Goal: Navigation & Orientation: Find specific page/section

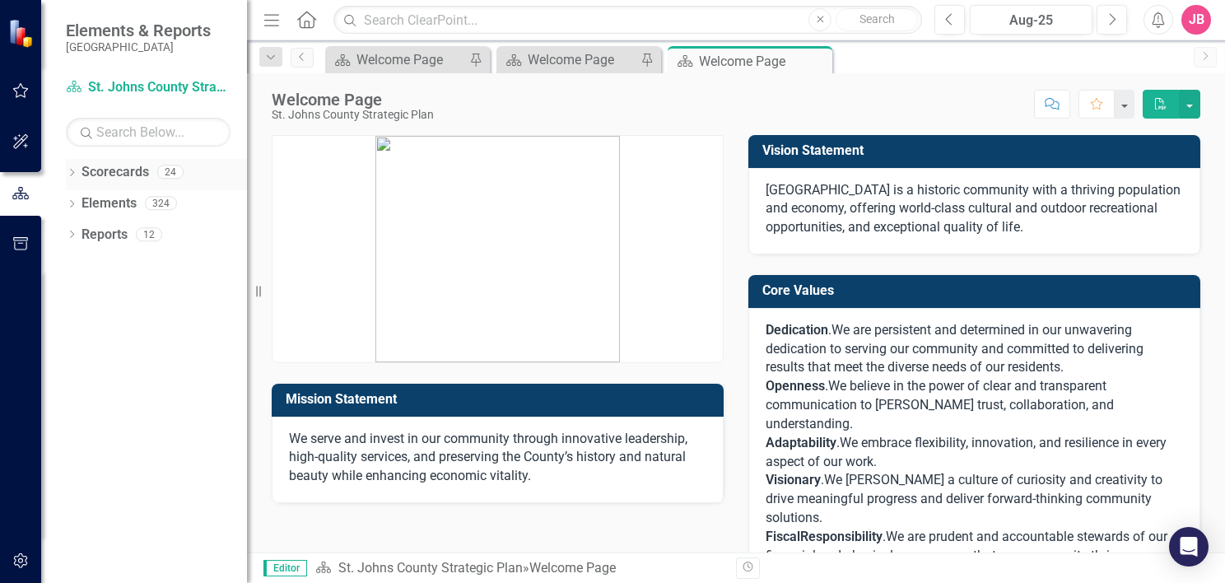
click at [71, 176] on icon "Dropdown" at bounding box center [72, 174] width 12 height 9
click at [76, 209] on div "Dropdown" at bounding box center [80, 204] width 12 height 14
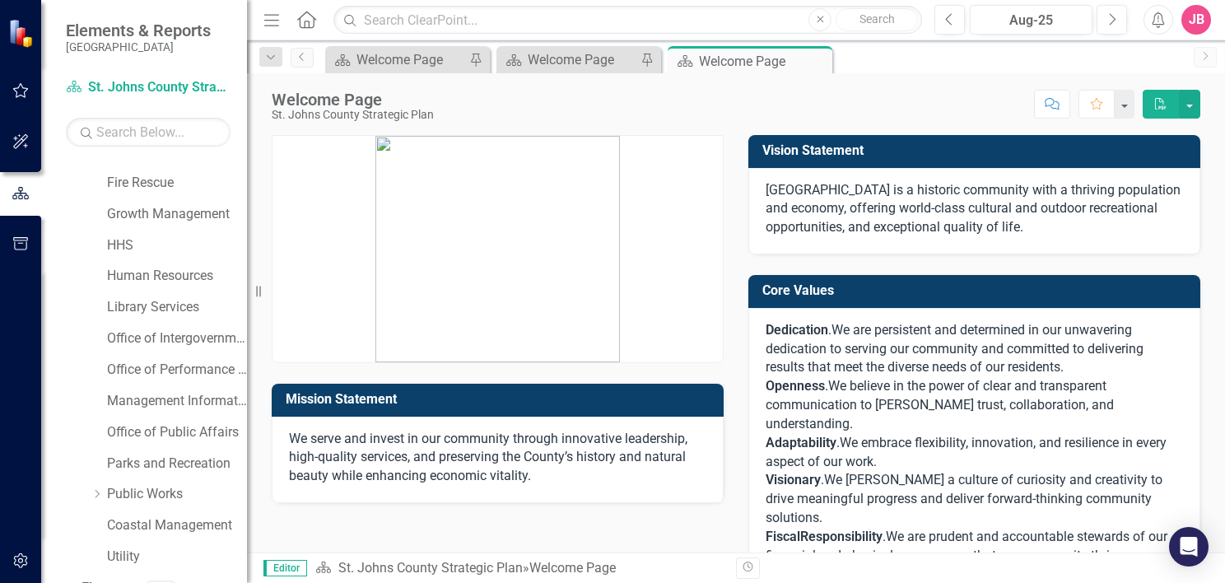
scroll to position [245, 0]
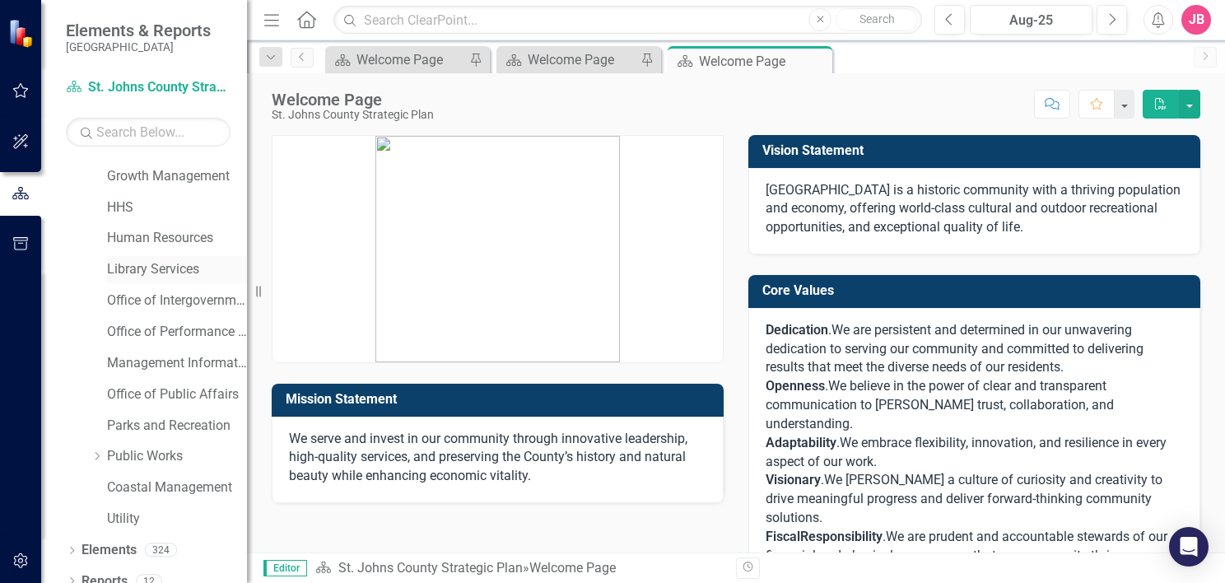
click at [157, 269] on link "Library Services" at bounding box center [177, 269] width 140 height 19
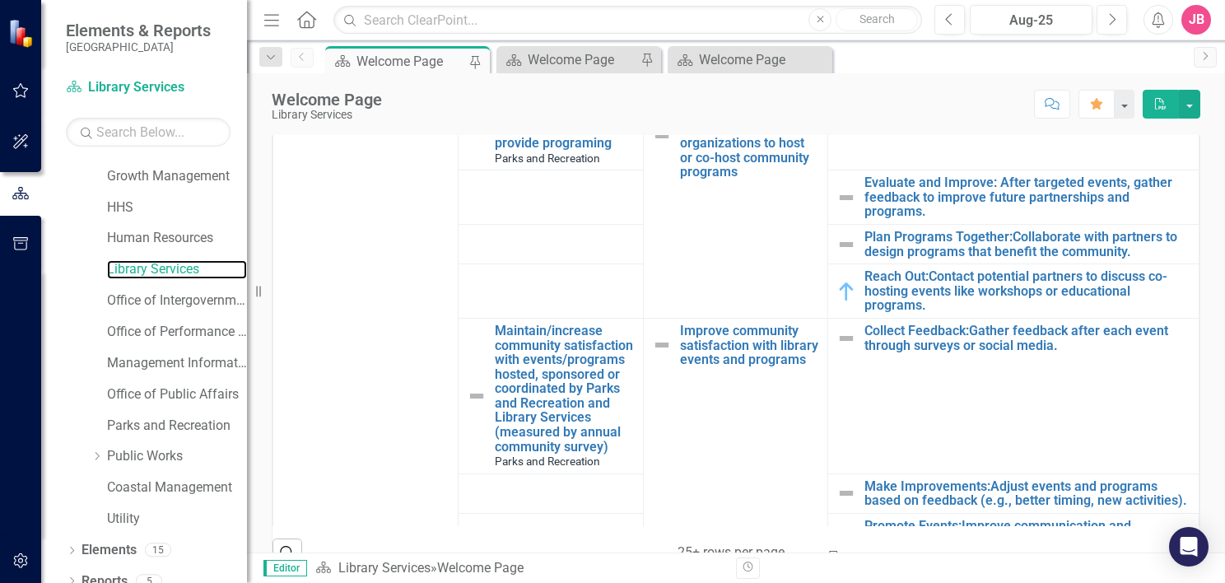
scroll to position [1151, 0]
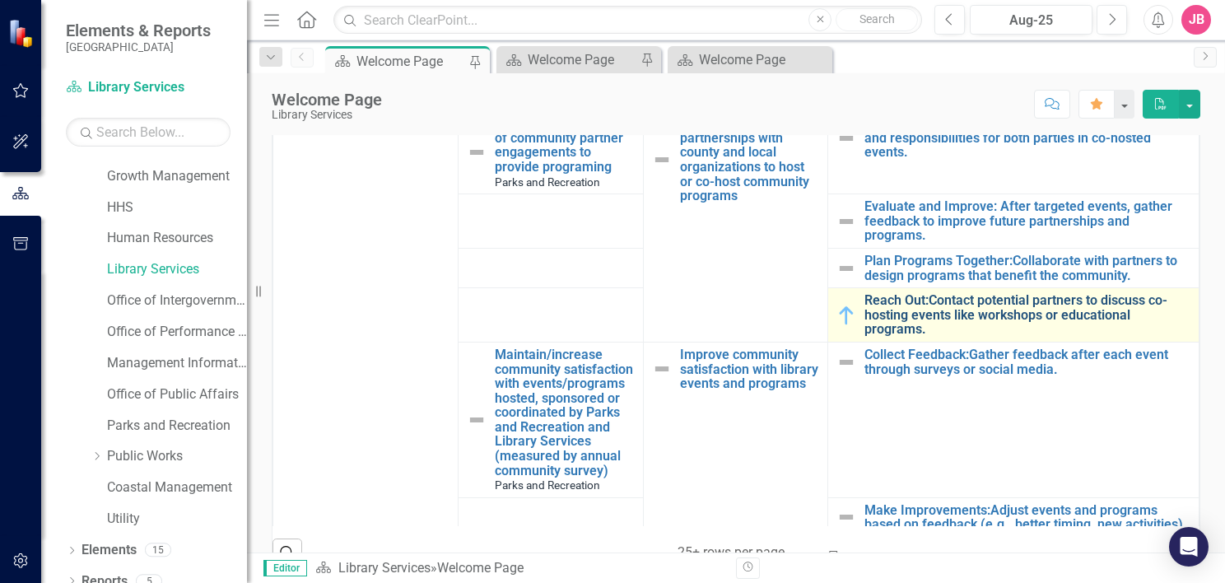
click at [993, 306] on link "Reach Out:Contact potential partners to discuss co-hosting events like workshop…" at bounding box center [1027, 315] width 326 height 44
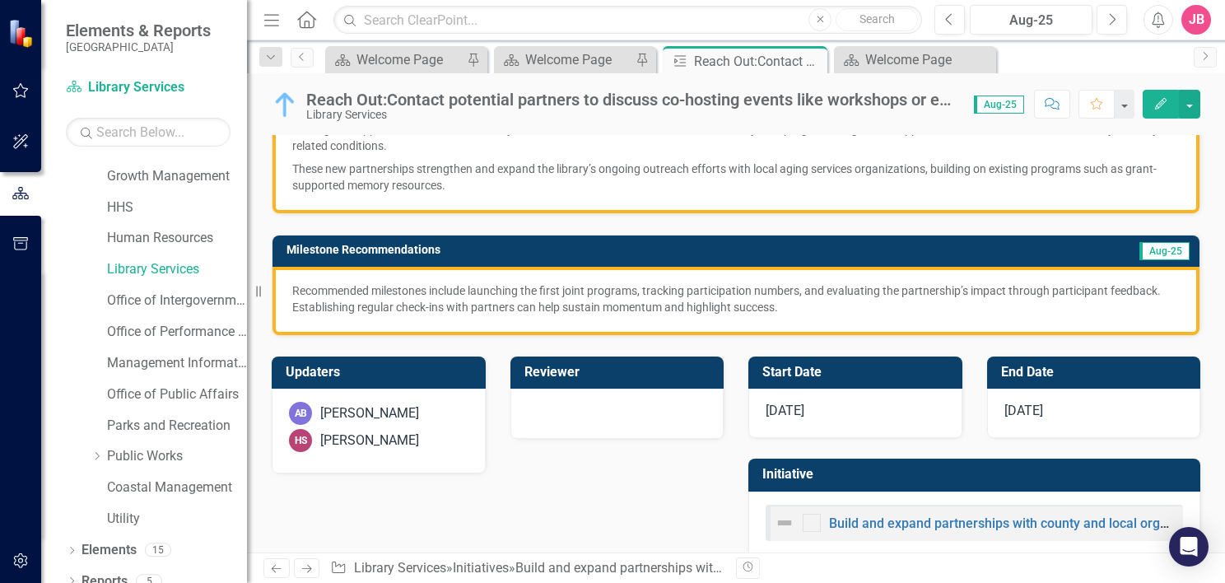
scroll to position [395, 0]
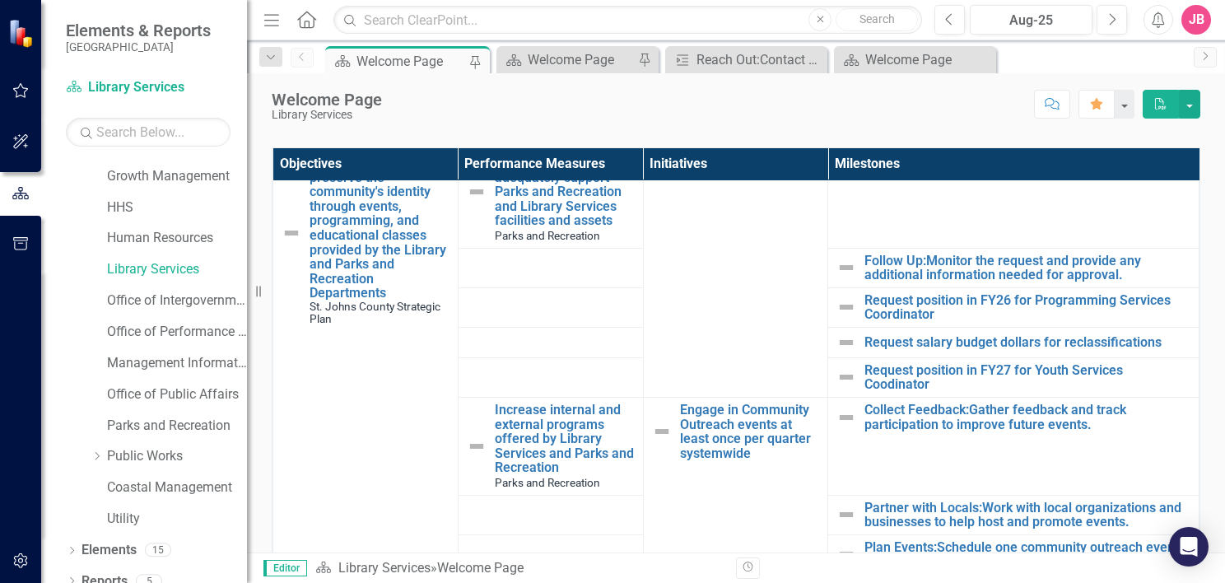
scroll to position [710, 0]
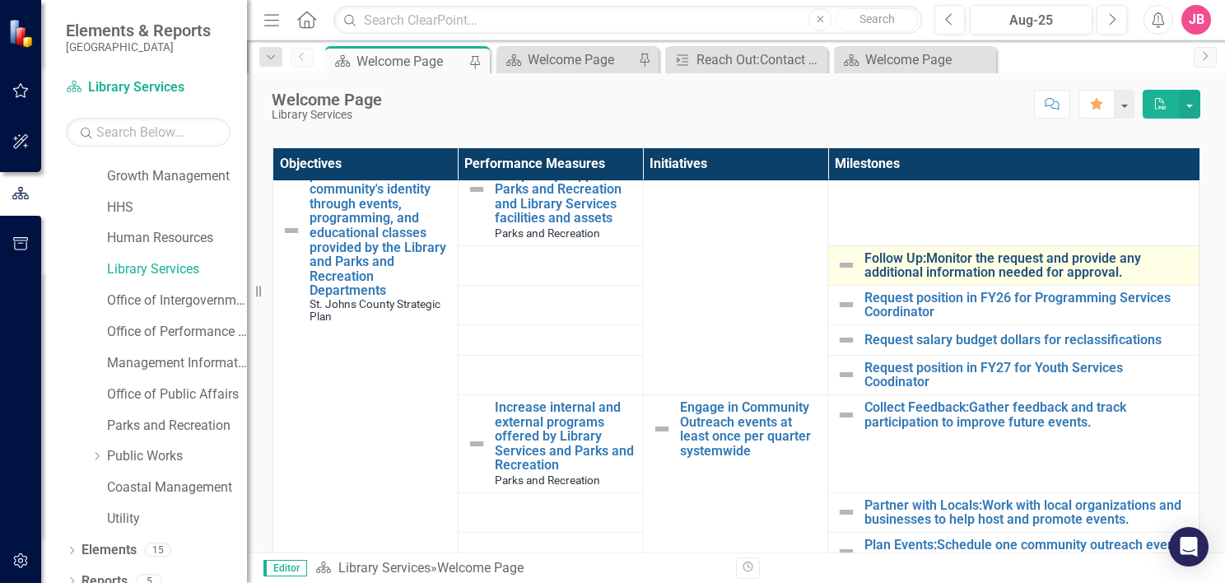
click at [993, 257] on link "Follow Up:Monitor the request and provide any additional information needed for…" at bounding box center [1027, 265] width 326 height 29
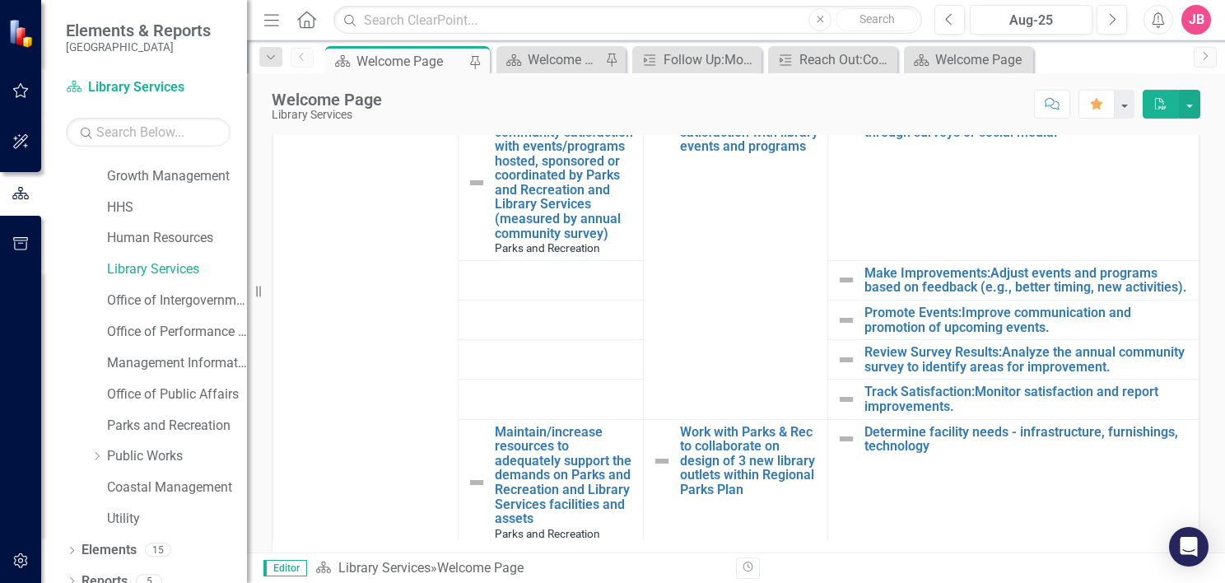
scroll to position [1233, 0]
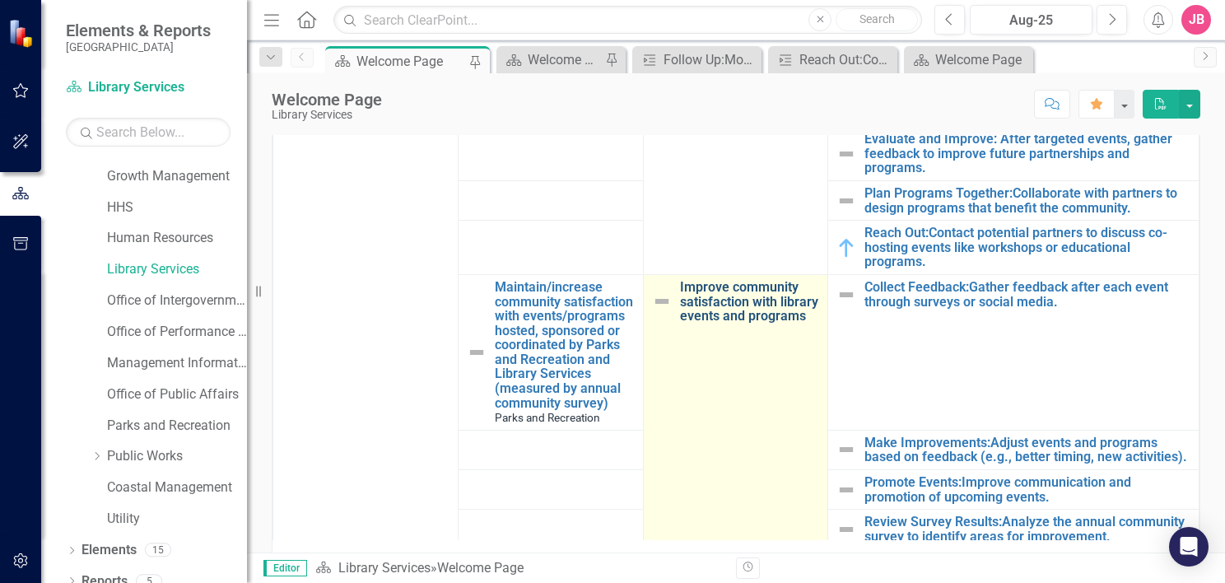
click at [724, 323] on link "Improve community satisfaction with library events and programs" at bounding box center [750, 302] width 140 height 44
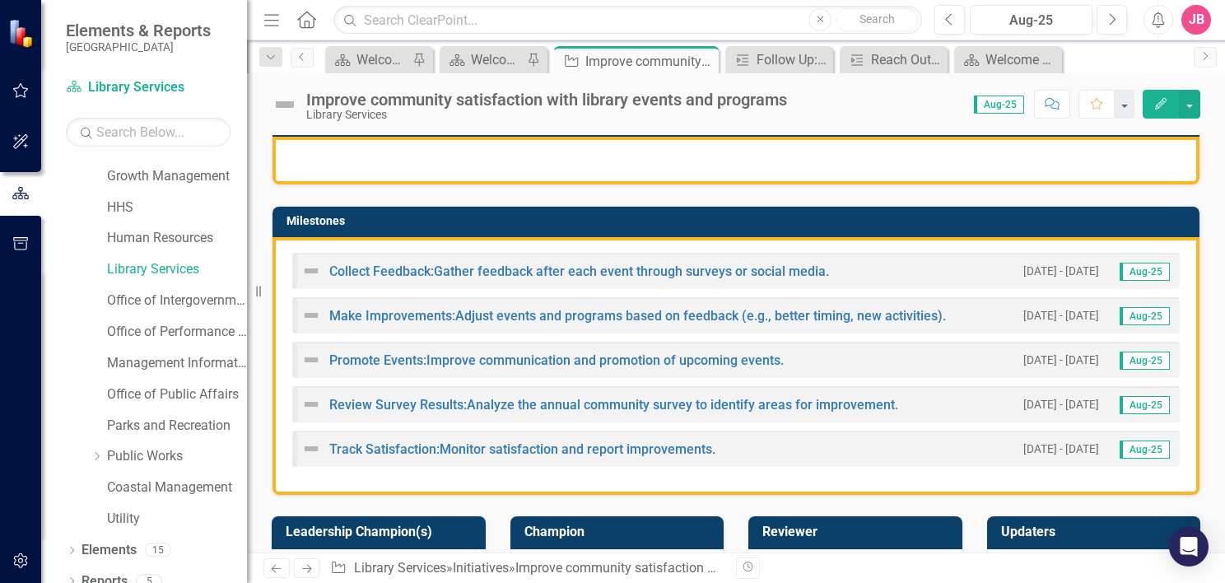
scroll to position [349, 0]
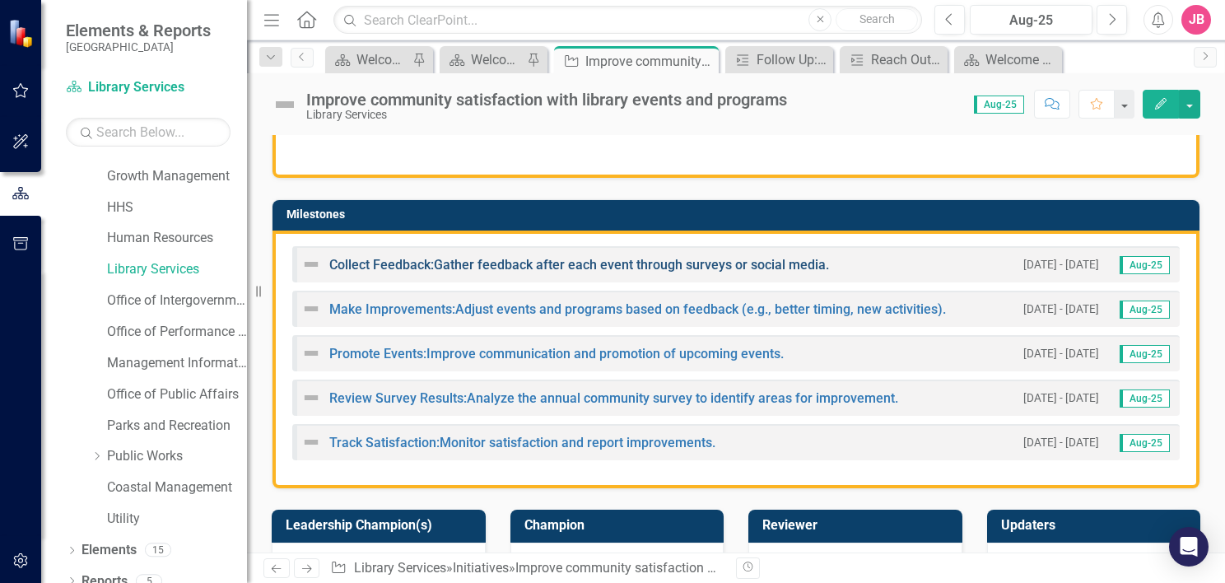
click at [636, 260] on link "Collect Feedback:Gather feedback after each event through surveys or social med…" at bounding box center [579, 265] width 500 height 16
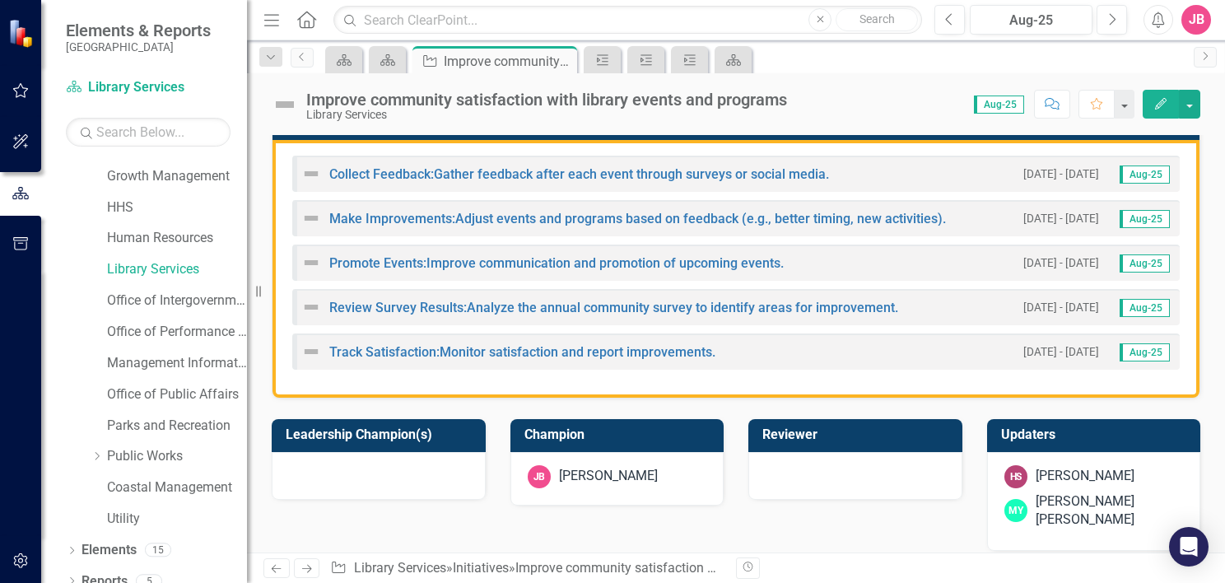
scroll to position [445, 0]
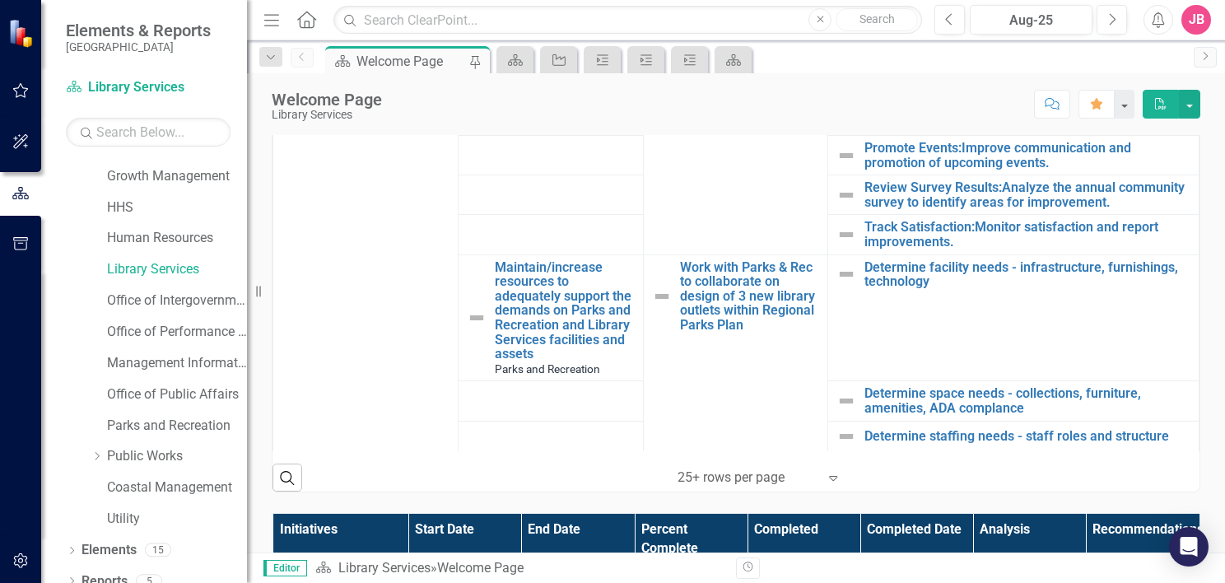
scroll to position [485, 0]
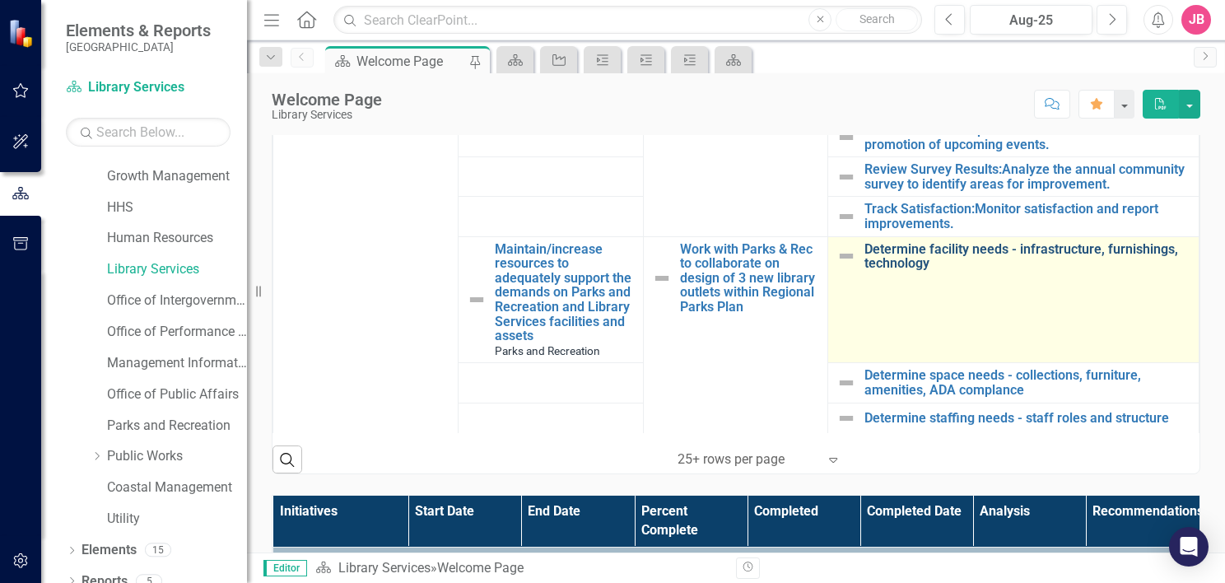
click at [979, 248] on link "Determine facility needs - infrastructure, furnishings, technology" at bounding box center [1027, 256] width 326 height 29
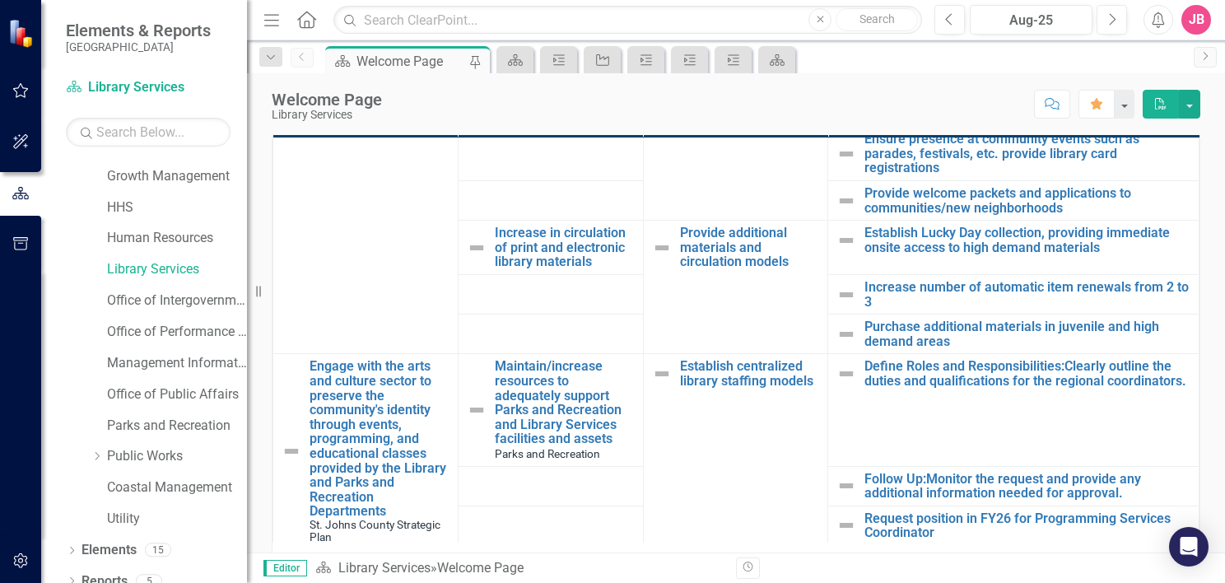
scroll to position [441, 0]
